Goal: Find specific page/section: Find specific page/section

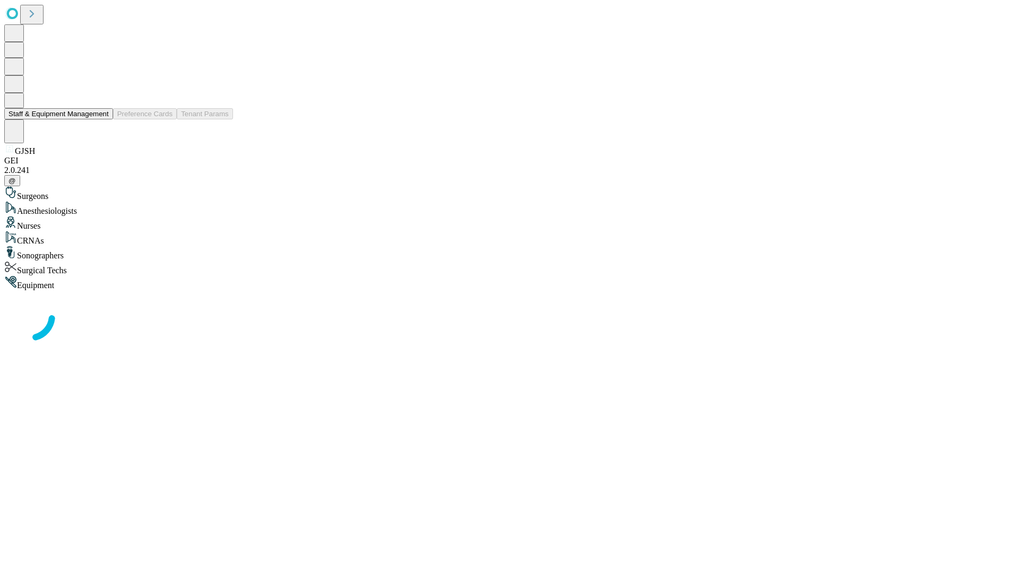
click at [101, 119] on button "Staff & Equipment Management" at bounding box center [58, 113] width 109 height 11
